Goal: Information Seeking & Learning: Compare options

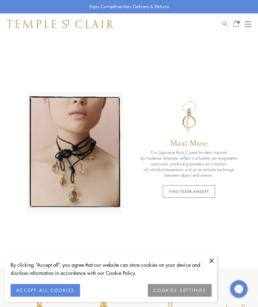
click at [245, 24] on div "Open navigation" at bounding box center [248, 24] width 6 height 0
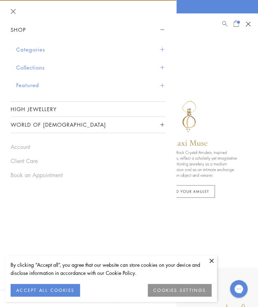
click at [100, 46] on button "Categories" at bounding box center [91, 50] width 150 height 18
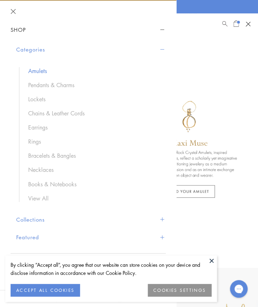
click at [61, 68] on link "Amulets" at bounding box center [93, 71] width 131 height 8
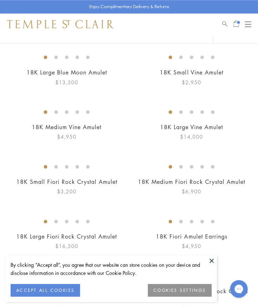
scroll to position [156, 0]
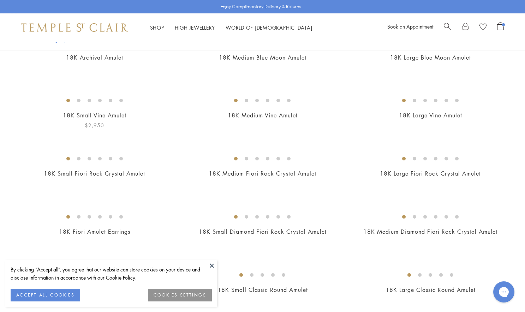
scroll to position [68, 0]
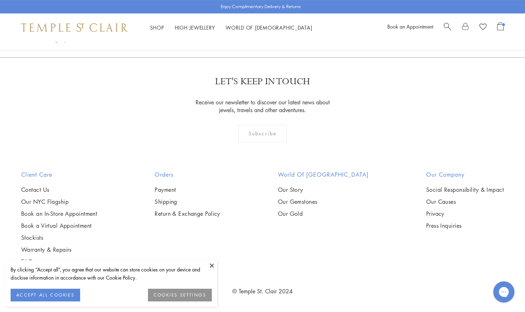
scroll to position [4221, 0]
click at [0, 0] on img at bounding box center [0, 0] width 0 height 0
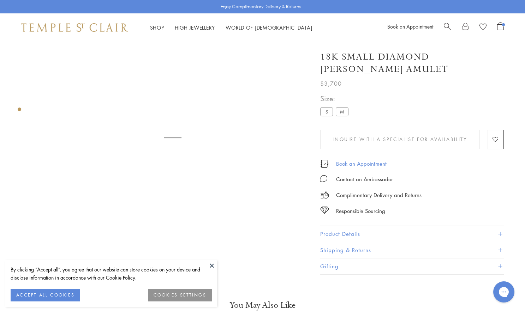
scroll to position [42, 0]
click at [348, 234] on button "Product Details" at bounding box center [412, 234] width 184 height 16
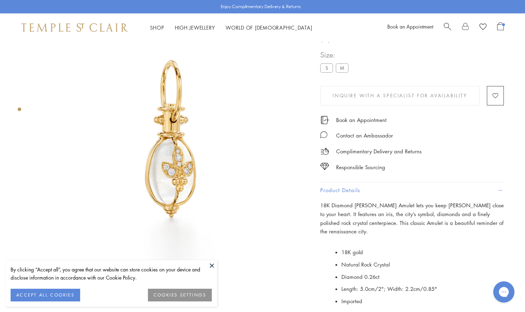
scroll to position [61, 0]
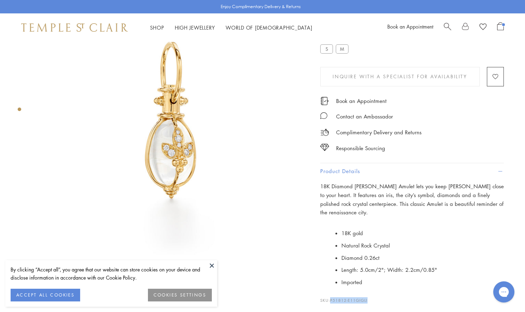
drag, startPoint x: 371, startPoint y: 286, endPoint x: 329, endPoint y: 287, distance: 41.3
click at [329, 290] on p "SKU: P51812-E11GIGLI" at bounding box center [412, 296] width 184 height 13
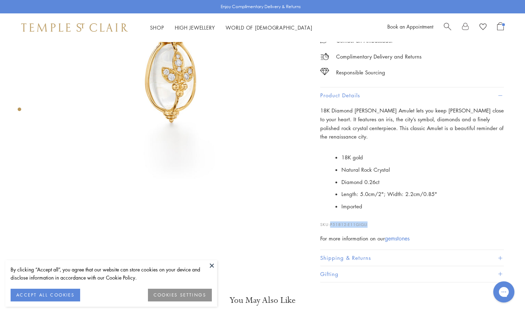
copy p "P51812-E11GIGLI"
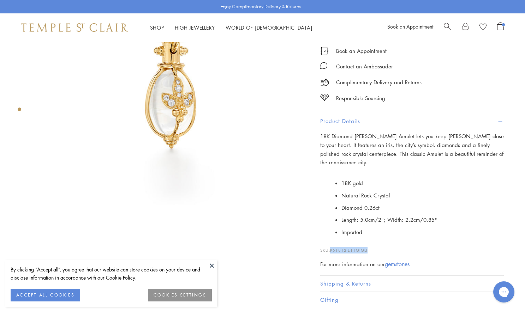
scroll to position [110, 0]
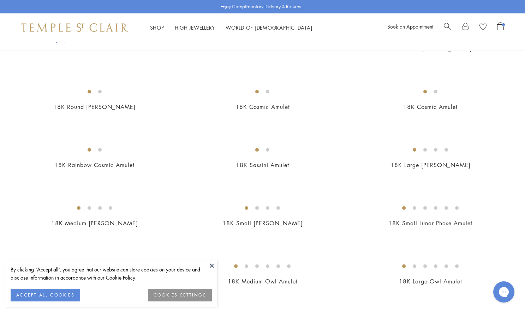
scroll to position [712, 0]
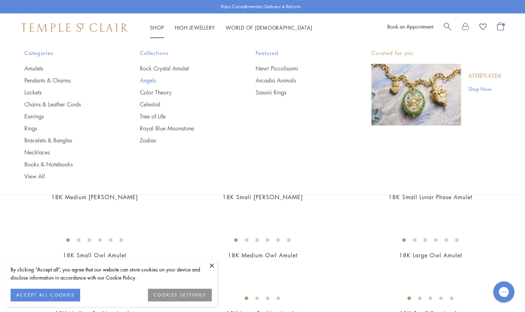
click at [148, 83] on link "Angels" at bounding box center [184, 81] width 88 height 8
click at [35, 116] on link "Earrings" at bounding box center [68, 117] width 88 height 8
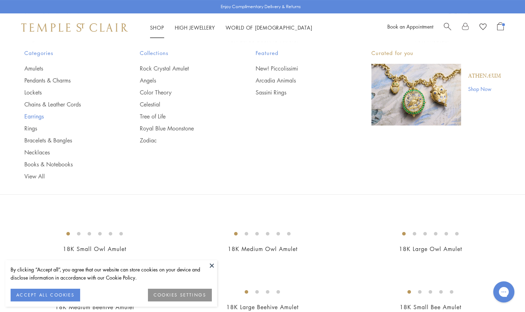
scroll to position [719, 0]
click at [60, 139] on link "Bracelets & Bangles" at bounding box center [68, 141] width 88 height 8
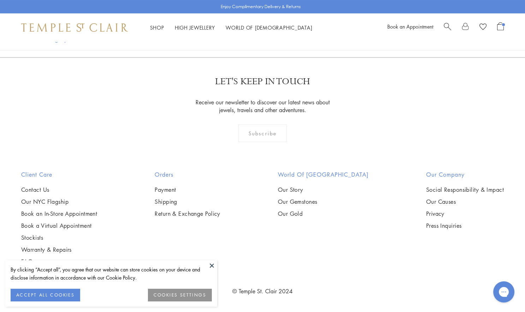
scroll to position [1323, 0]
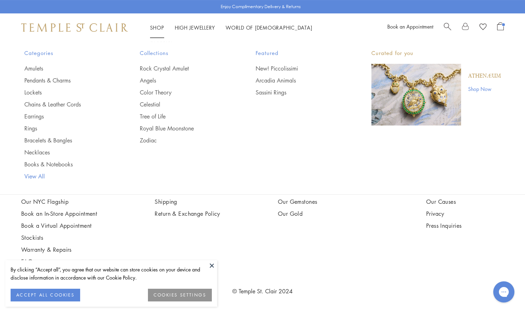
click at [36, 176] on link "View All" at bounding box center [68, 177] width 88 height 8
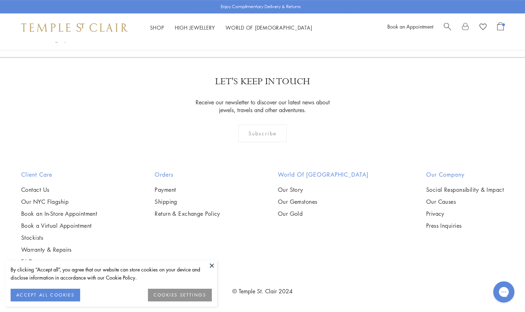
scroll to position [2752, 0]
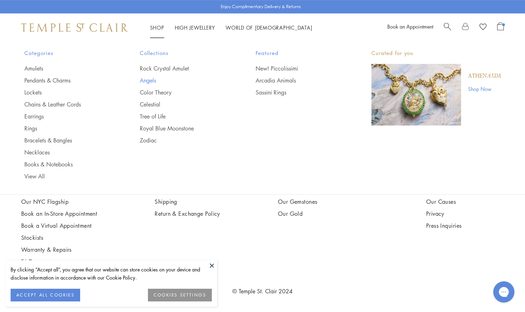
click at [153, 79] on link "Angels" at bounding box center [184, 81] width 88 height 8
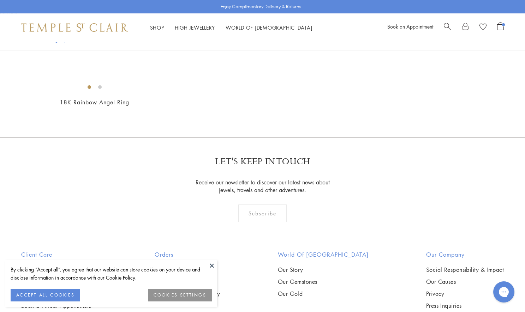
scroll to position [431, 0]
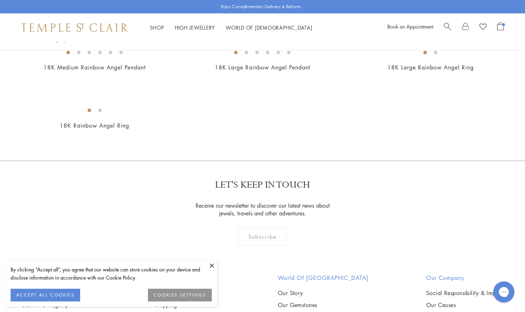
scroll to position [411, 0]
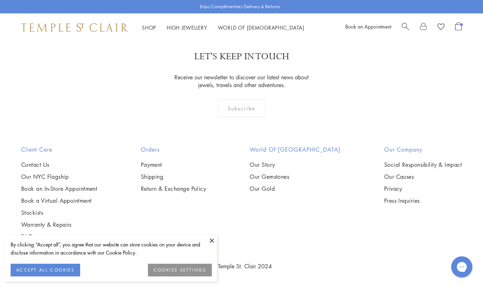
scroll to position [1298, 0]
drag, startPoint x: 306, startPoint y: 9, endPoint x: 170, endPoint y: 99, distance: 162.4
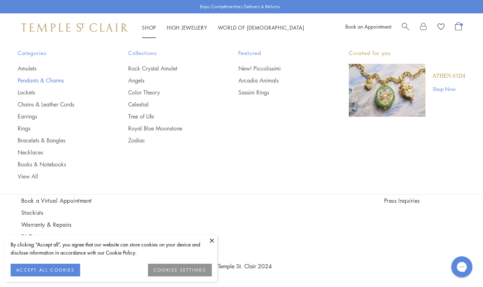
click at [41, 79] on link "Pendants & Charms" at bounding box center [59, 81] width 82 height 8
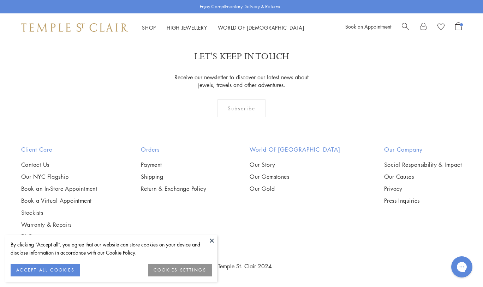
scroll to position [1802, 0]
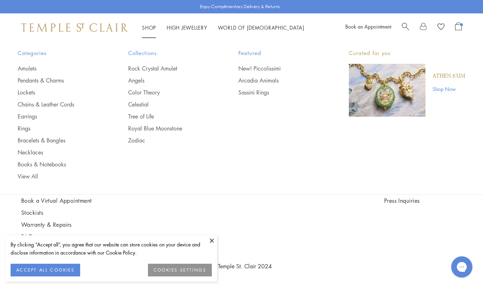
click at [24, 72] on ul "Amulets Pendants & Charms Lockets Chains & Leather Cords Earrings Rings Bracele…" at bounding box center [59, 123] width 82 height 116
click at [26, 66] on link "Amulets" at bounding box center [59, 69] width 82 height 8
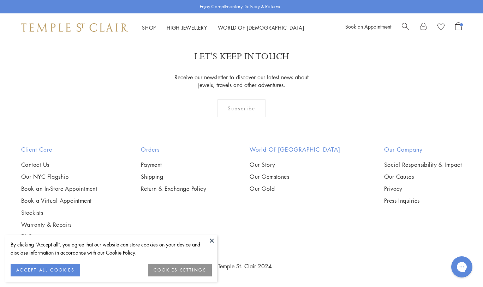
scroll to position [4004, 0]
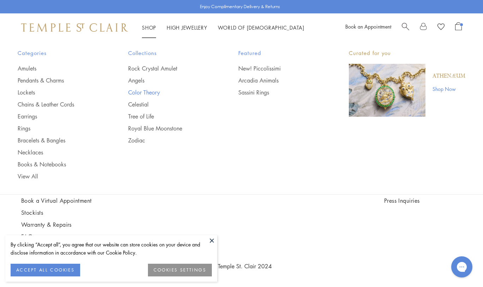
click at [148, 89] on link "Color Theory" at bounding box center [169, 93] width 82 height 8
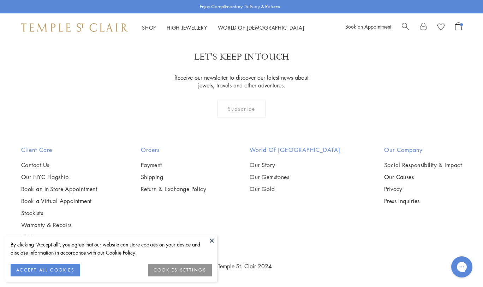
scroll to position [957, 0]
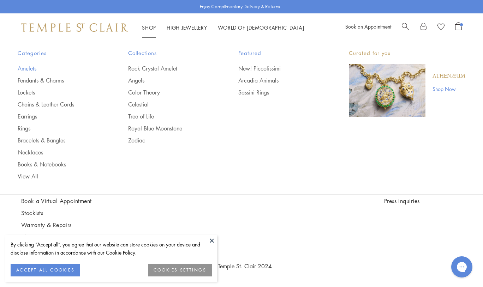
click at [24, 68] on link "Amulets" at bounding box center [59, 69] width 82 height 8
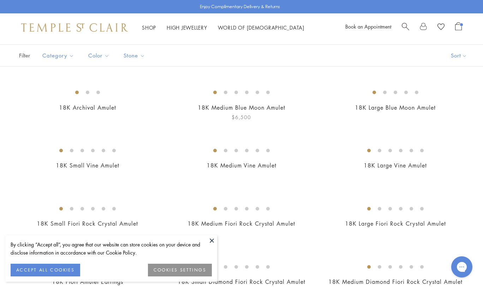
scroll to position [39, 0]
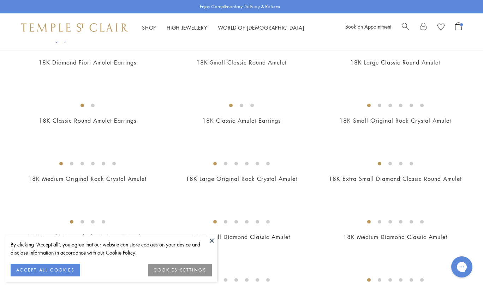
scroll to position [322, 0]
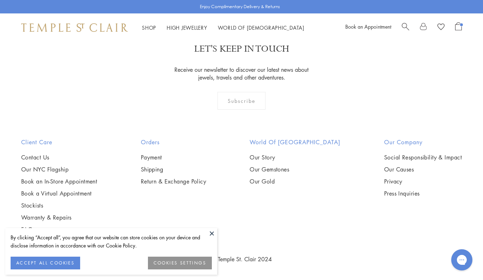
scroll to position [3182, 0]
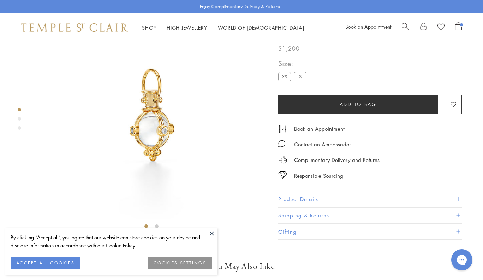
click at [293, 83] on ul "XS S" at bounding box center [293, 77] width 31 height 11
click at [295, 81] on label "S" at bounding box center [300, 76] width 13 height 9
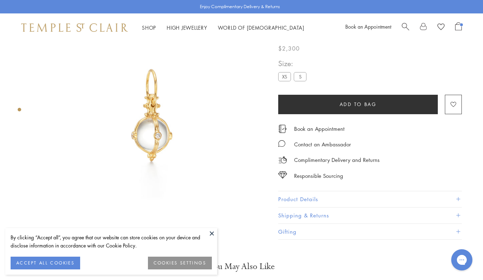
drag, startPoint x: 285, startPoint y: 73, endPoint x: 285, endPoint y: 77, distance: 4.6
click at [285, 73] on label "XS" at bounding box center [284, 76] width 13 height 9
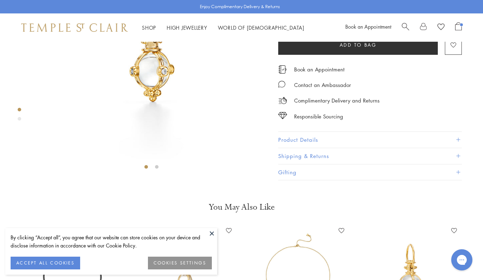
scroll to position [132, 0]
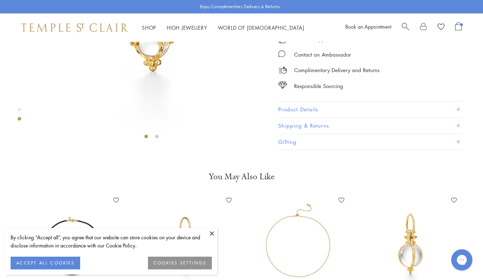
click at [292, 117] on button "Product Details" at bounding box center [370, 109] width 184 height 16
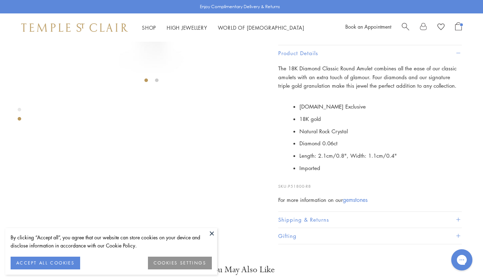
scroll to position [276, 0]
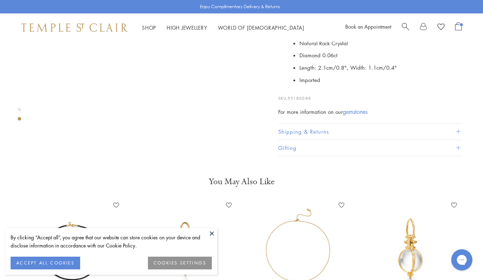
drag, startPoint x: 316, startPoint y: 171, endPoint x: 288, endPoint y: 172, distance: 27.9
click at [288, 101] on p "SKU: P51800-R8" at bounding box center [370, 94] width 184 height 13
copy p "P51800-R8"
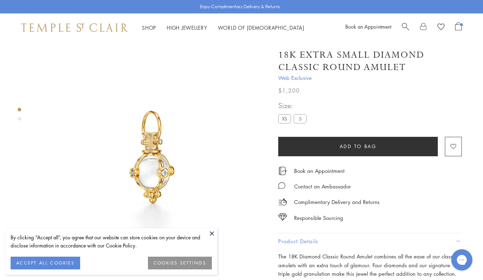
scroll to position [0, 0]
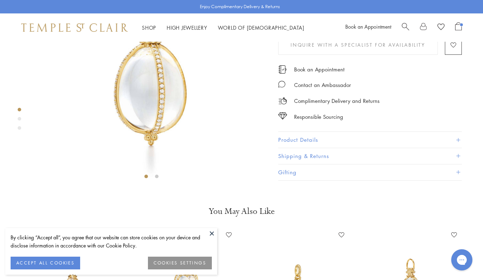
click at [302, 148] on button "Product Details" at bounding box center [370, 140] width 184 height 16
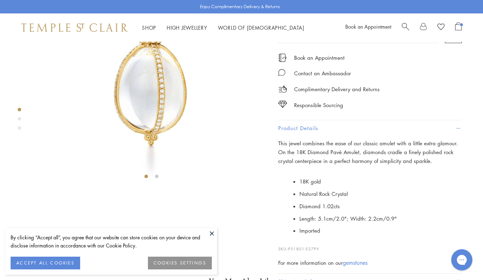
scroll to position [210, 0]
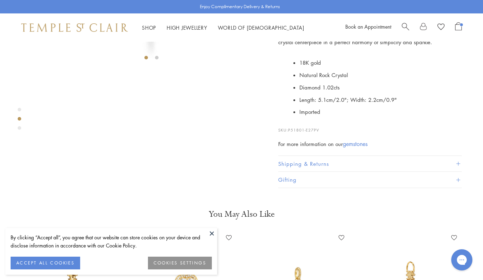
drag, startPoint x: 323, startPoint y: 223, endPoint x: 289, endPoint y: 223, distance: 34.2
click at [289, 133] on p "SKU: P51801-E27PV" at bounding box center [370, 126] width 184 height 13
copy p "P51801-E27PV"
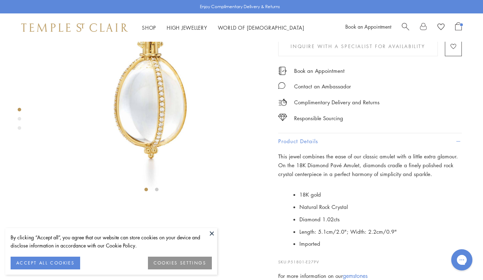
scroll to position [81, 0]
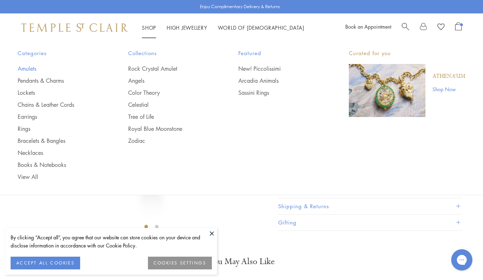
click at [25, 67] on link "Amulets" at bounding box center [59, 69] width 82 height 8
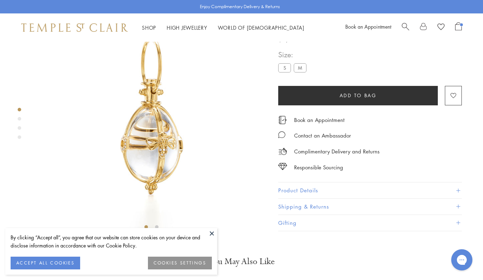
scroll to position [42, 0]
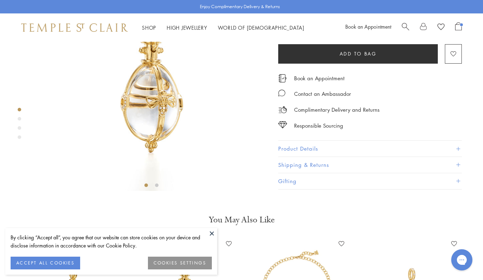
click at [305, 156] on button "Product Details" at bounding box center [370, 148] width 184 height 16
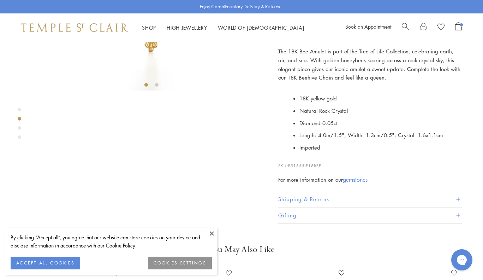
scroll to position [238, 0]
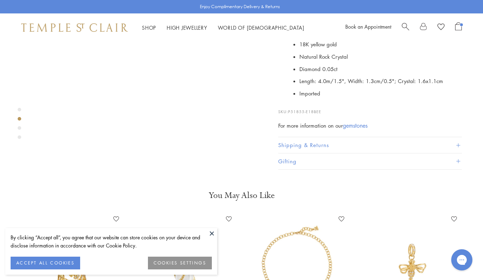
drag, startPoint x: 323, startPoint y: 212, endPoint x: 290, endPoint y: 211, distance: 33.5
click at [290, 115] on p "SKU: P51855-E18BEE" at bounding box center [370, 107] width 184 height 13
copy p "P51855-E18BEE"
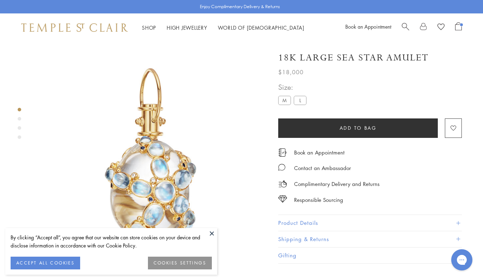
click at [294, 219] on button "Product Details" at bounding box center [370, 223] width 184 height 16
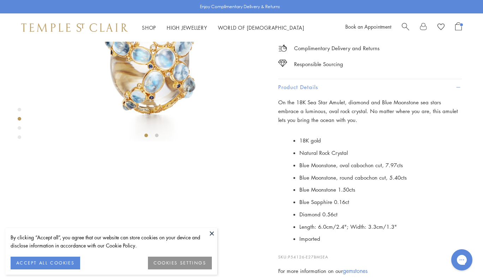
scroll to position [211, 0]
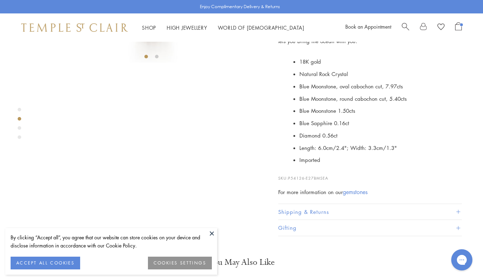
drag, startPoint x: 329, startPoint y: 223, endPoint x: 289, endPoint y: 223, distance: 39.2
click at [289, 181] on p "SKU: P54126-E27BMSEA" at bounding box center [370, 174] width 184 height 13
copy p "P54126-E27BMSEA"
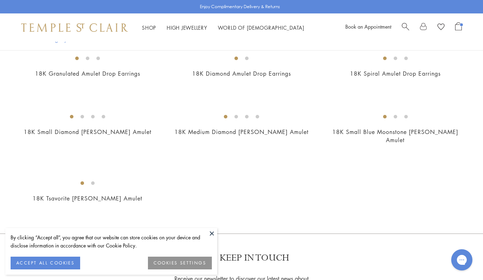
scroll to position [1297, 0]
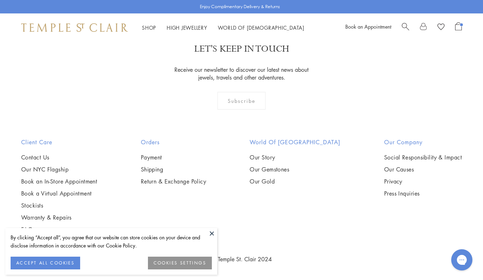
scroll to position [1749, 0]
click at [0, 0] on img at bounding box center [0, 0] width 0 height 0
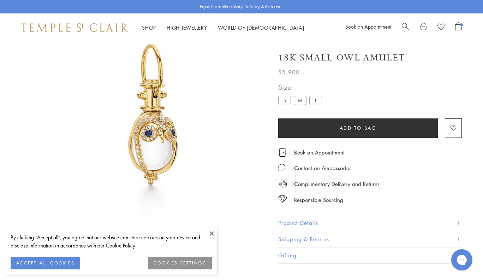
scroll to position [42, 0]
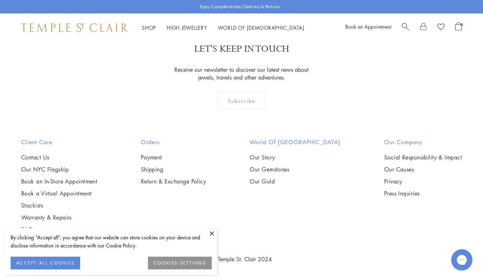
scroll to position [2685, 0]
drag, startPoint x: 296, startPoint y: 190, endPoint x: 206, endPoint y: 184, distance: 90.2
copy link "K Small Lunar Phase Amulet"
click at [0, 0] on img at bounding box center [0, 0] width 0 height 0
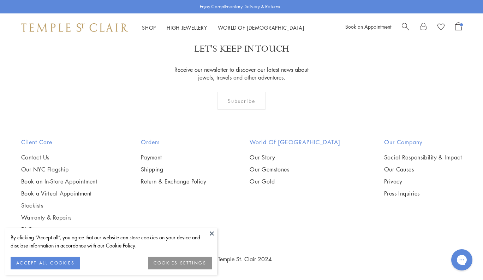
click at [0, 0] on img at bounding box center [0, 0] width 0 height 0
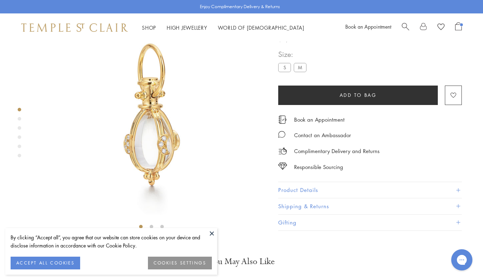
click at [311, 198] on button "Product Details" at bounding box center [370, 190] width 184 height 16
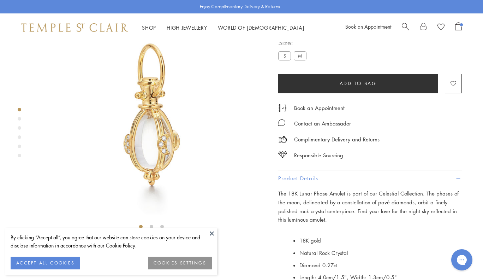
scroll to position [178, 0]
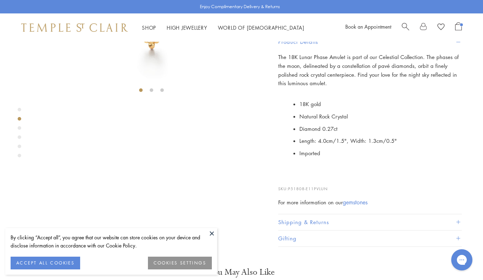
drag, startPoint x: 320, startPoint y: 228, endPoint x: 289, endPoint y: 227, distance: 30.4
click at [289, 192] on p "SKU: P51808-E11PVLUN" at bounding box center [370, 184] width 184 height 13
copy p "P51808-E11PVLUN"
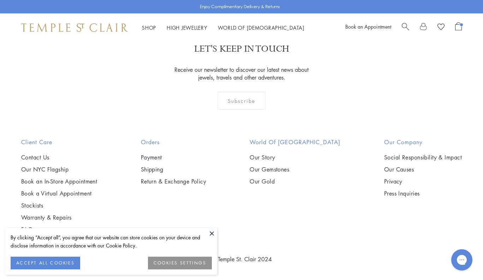
scroll to position [4152, 0]
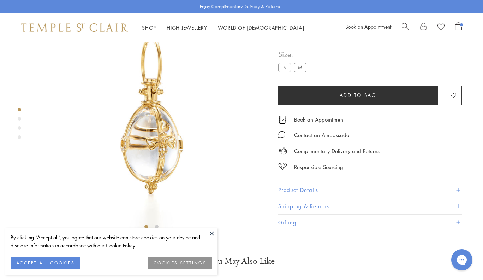
click at [298, 198] on button "Product Details" at bounding box center [370, 190] width 184 height 16
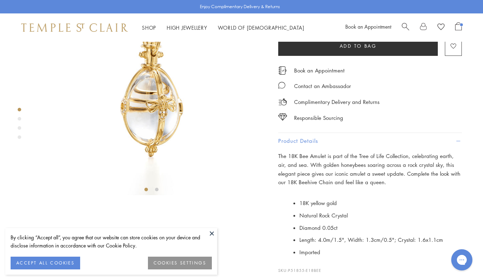
scroll to position [191, 0]
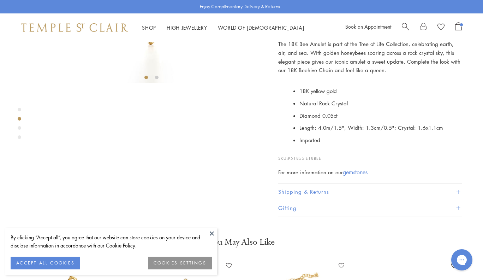
drag, startPoint x: 325, startPoint y: 222, endPoint x: 289, endPoint y: 222, distance: 35.7
click at [289, 161] on p "SKU: P51855-E18BEE" at bounding box center [370, 154] width 184 height 13
copy p "P51855-E18BEE"
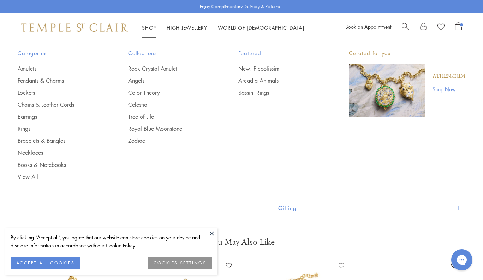
click at [25, 72] on ul "Amulets Pendants & Charms Lockets Chains & Leather Cords Earrings Rings Bracele…" at bounding box center [59, 123] width 82 height 116
click at [32, 68] on link "Amulets" at bounding box center [59, 69] width 82 height 8
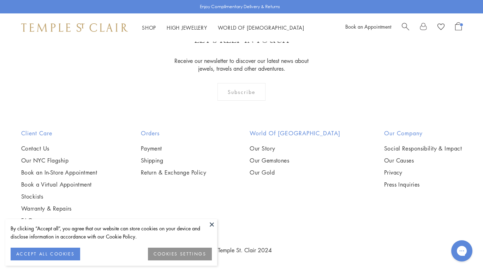
scroll to position [3051, 0]
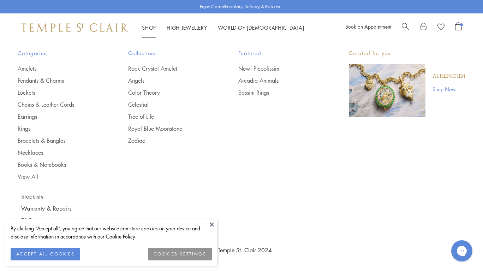
click at [27, 72] on ul "Amulets Pendants & Charms Lockets Chains & Leather Cords Earrings Rings Bracele…" at bounding box center [59, 123] width 82 height 116
click at [30, 68] on link "Amulets" at bounding box center [59, 69] width 82 height 8
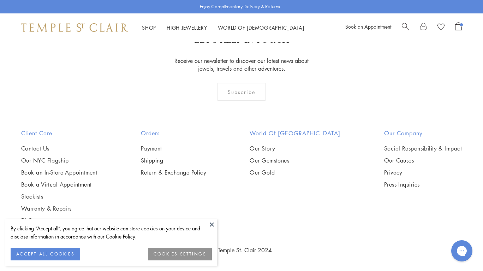
scroll to position [4374, 0]
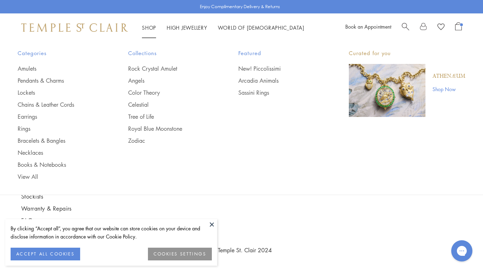
click at [48, 84] on ul "Amulets Pendants & Charms Lockets Chains & Leather Cords Earrings Rings Bracele…" at bounding box center [59, 123] width 82 height 116
click at [56, 77] on link "Pendants & Charms" at bounding box center [59, 81] width 82 height 8
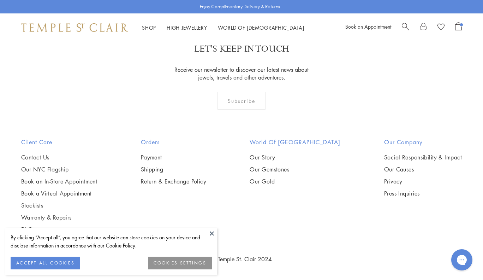
scroll to position [4334, 0]
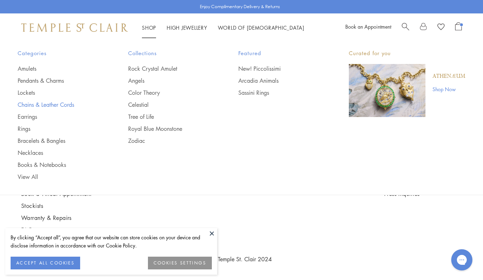
click at [41, 104] on link "Chains & Leather Cords" at bounding box center [59, 105] width 82 height 8
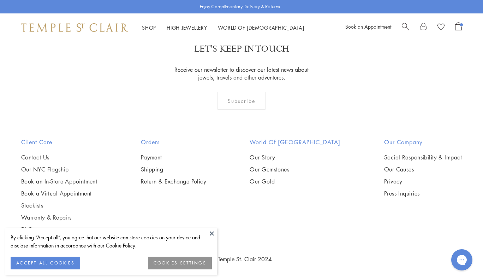
scroll to position [1329, 0]
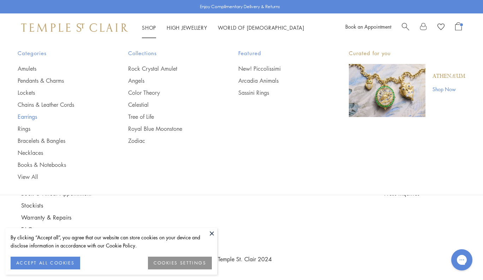
click at [32, 114] on link "Earrings" at bounding box center [59, 117] width 82 height 8
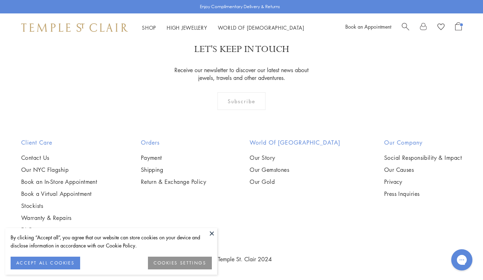
scroll to position [3368, 0]
click at [213, 231] on button at bounding box center [211, 233] width 11 height 11
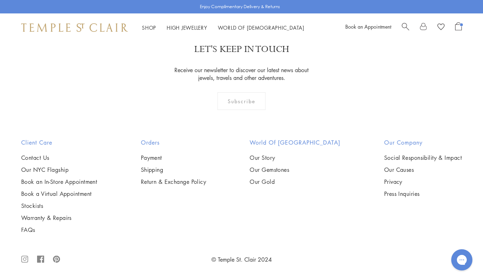
scroll to position [3078, 0]
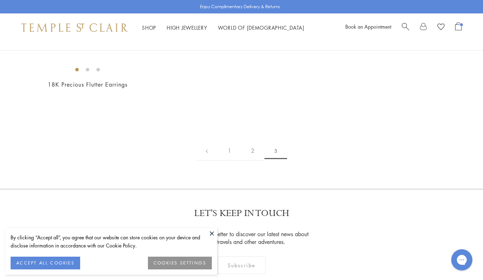
scroll to position [113, 0]
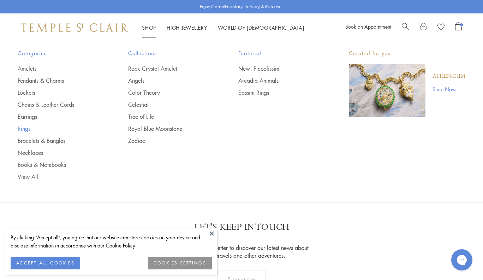
click at [24, 130] on link "Rings" at bounding box center [59, 129] width 82 height 8
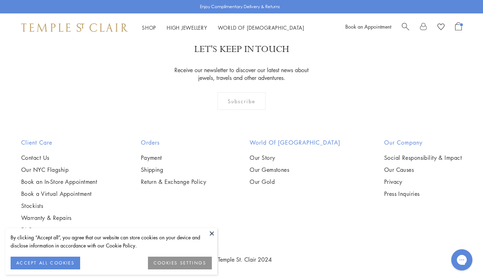
scroll to position [3047, 0]
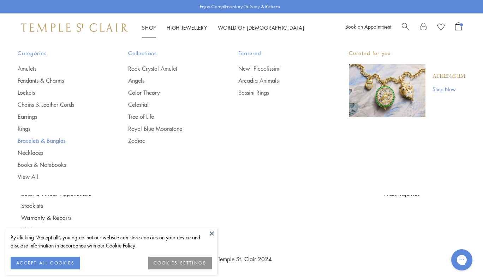
click at [47, 138] on link "Bracelets & Bangles" at bounding box center [59, 141] width 82 height 8
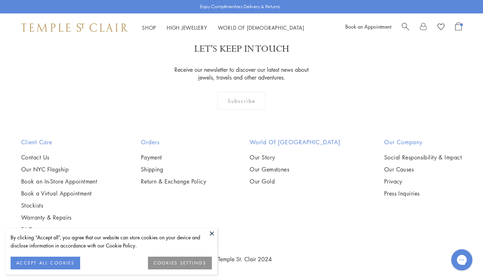
scroll to position [1222, 0]
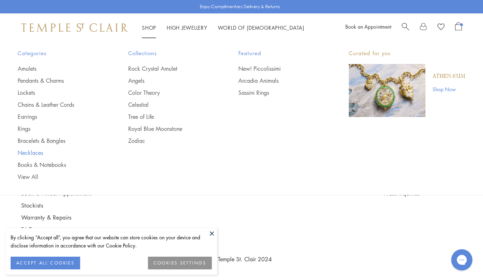
click at [30, 150] on link "Necklaces" at bounding box center [59, 153] width 82 height 8
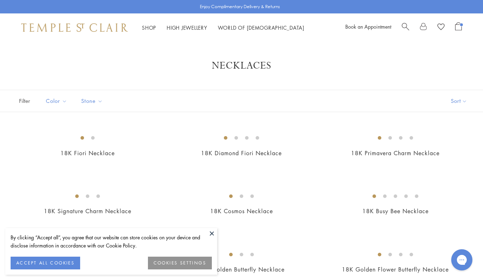
click at [402, 25] on span "Search" at bounding box center [405, 25] width 7 height 7
paste input "**********"
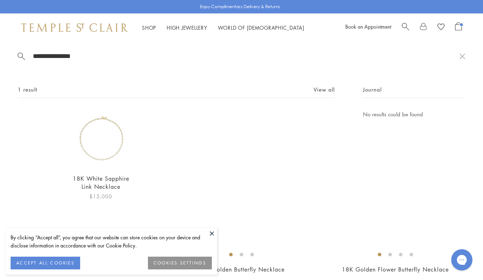
type input "**********"
click at [104, 135] on img at bounding box center [101, 139] width 58 height 58
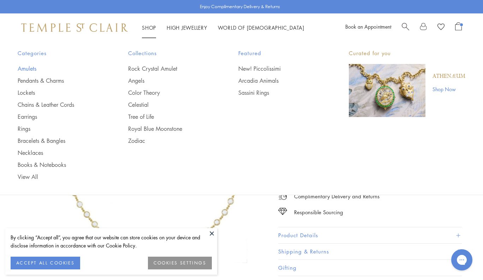
click at [32, 66] on link "Amulets" at bounding box center [59, 69] width 82 height 8
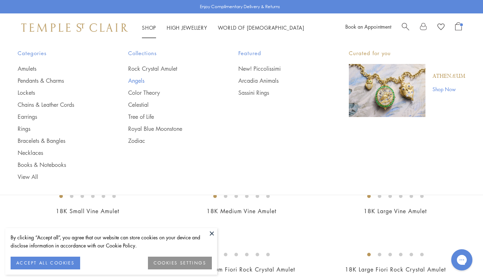
click at [141, 77] on link "Angels" at bounding box center [169, 81] width 82 height 8
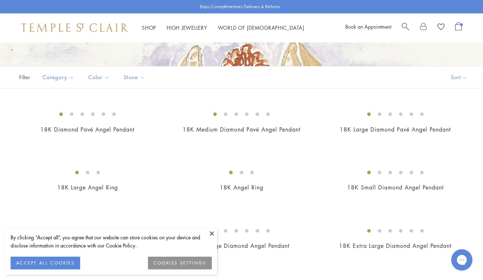
scroll to position [200, 0]
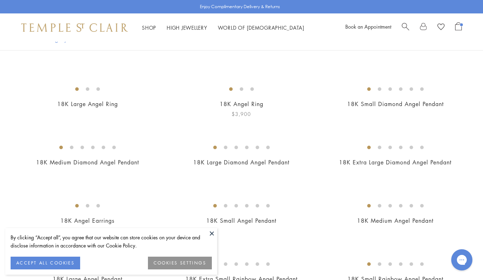
click at [0, 0] on img at bounding box center [0, 0] width 0 height 0
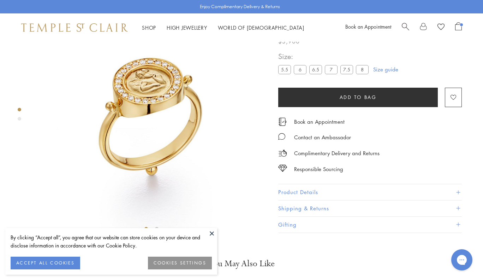
scroll to position [42, 0]
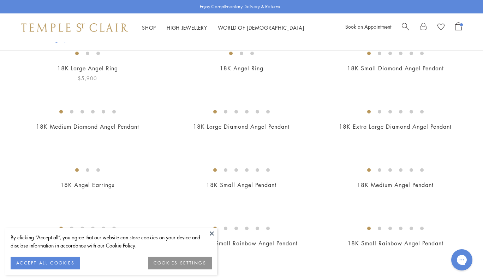
scroll to position [191, 0]
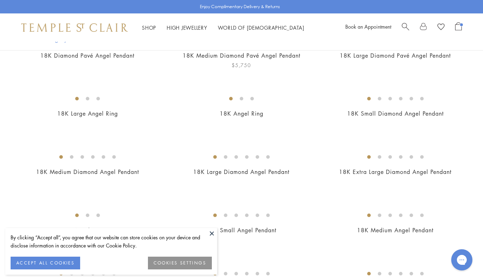
click at [0, 0] on img at bounding box center [0, 0] width 0 height 0
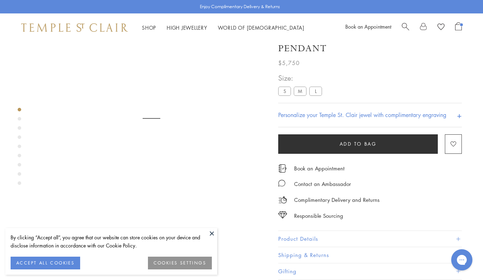
scroll to position [42, 0]
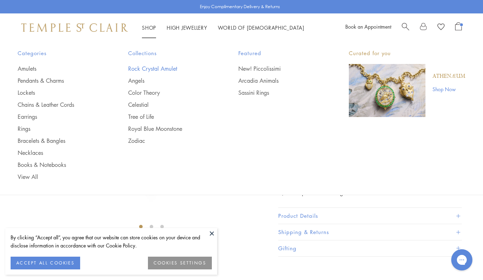
click at [137, 66] on link "Rock Crystal Amulet" at bounding box center [169, 69] width 82 height 8
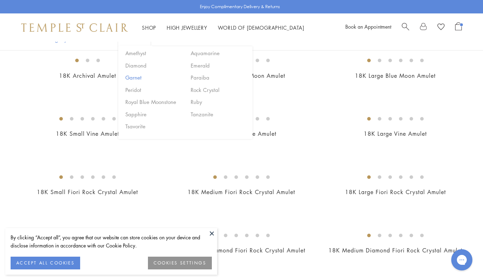
scroll to position [182, 0]
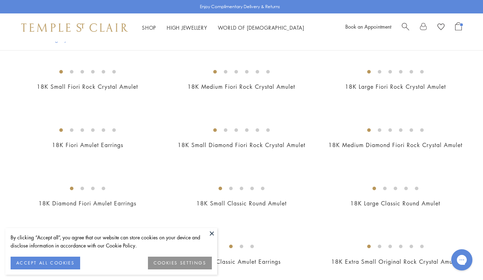
click at [0, 0] on img at bounding box center [0, 0] width 0 height 0
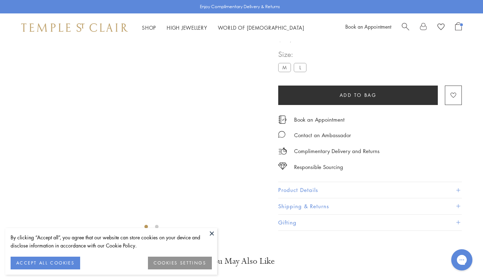
scroll to position [42, 0]
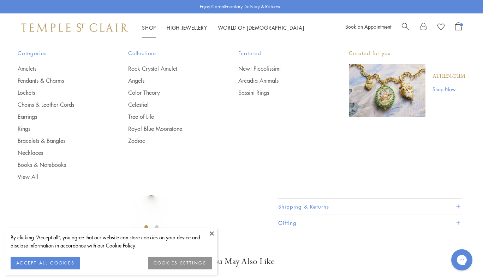
click at [37, 74] on ul "Amulets Pendants & Charms Lockets Chains & Leather Cords Earrings Rings Bracele…" at bounding box center [59, 123] width 82 height 116
click at [37, 78] on link "Pendants & Charms" at bounding box center [59, 81] width 82 height 8
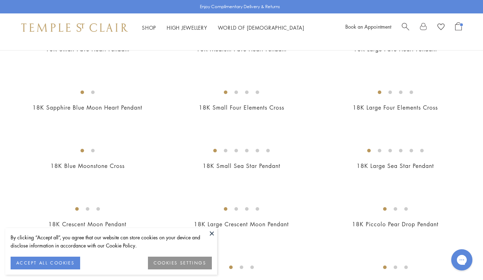
scroll to position [812, 0]
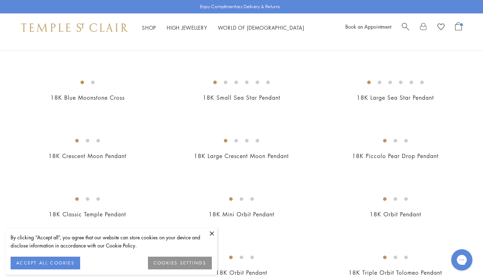
click at [0, 0] on img at bounding box center [0, 0] width 0 height 0
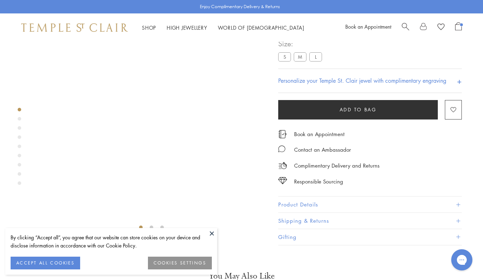
scroll to position [42, 0]
